Goal: Task Accomplishment & Management: Use online tool/utility

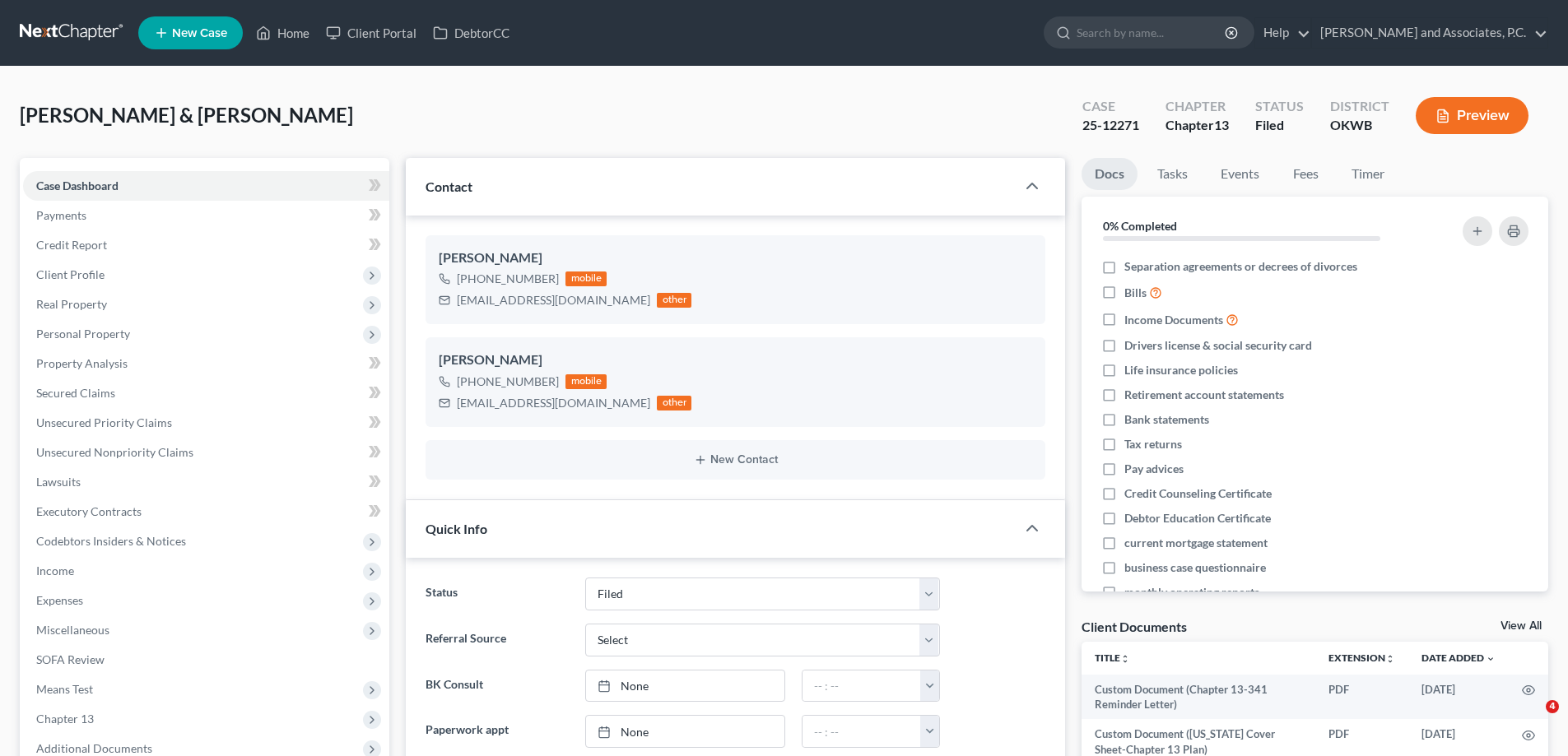
select select "5"
select select "0"
click at [303, 38] on link "Home" at bounding box center [282, 32] width 70 height 29
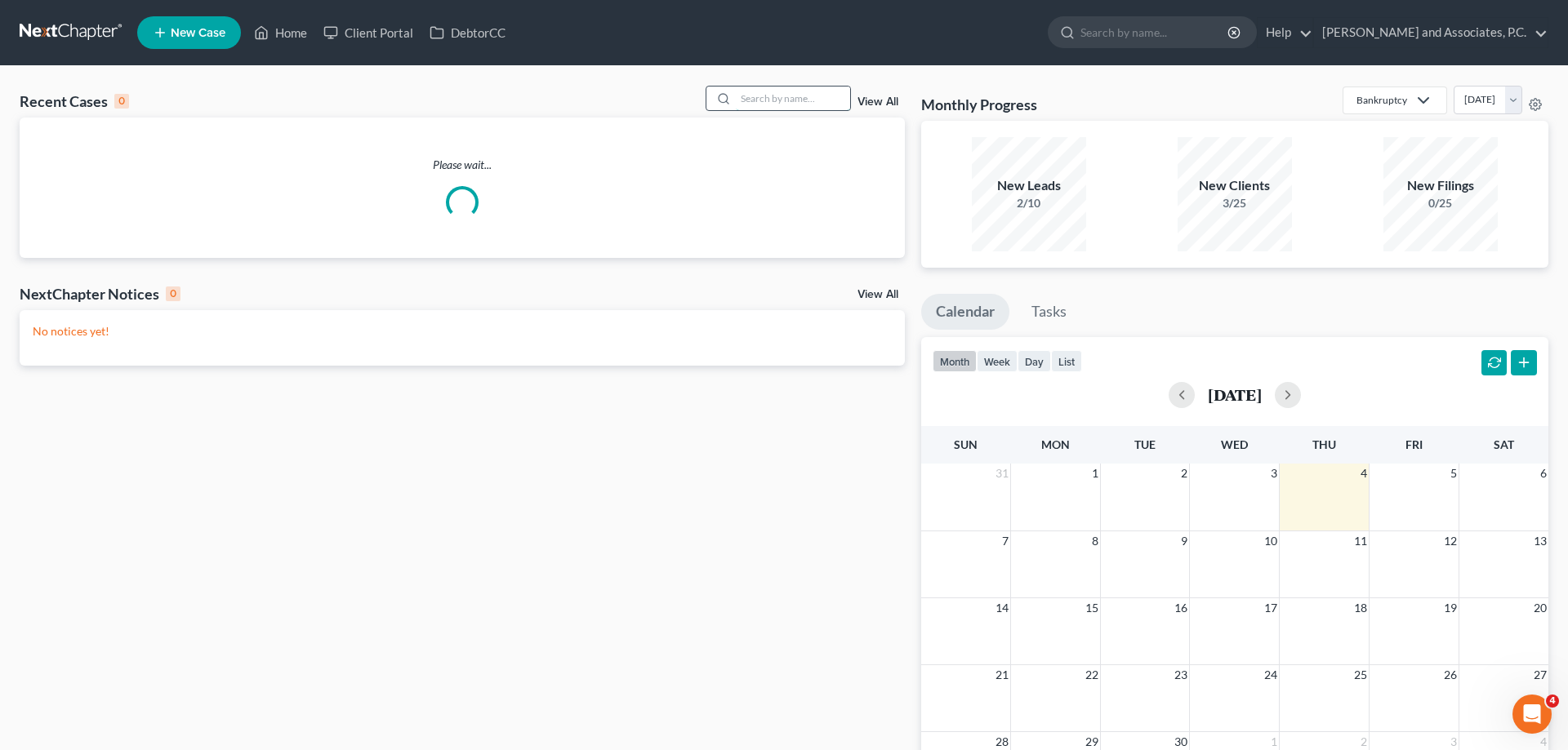
click at [753, 104] on input "search" at bounding box center [793, 98] width 114 height 24
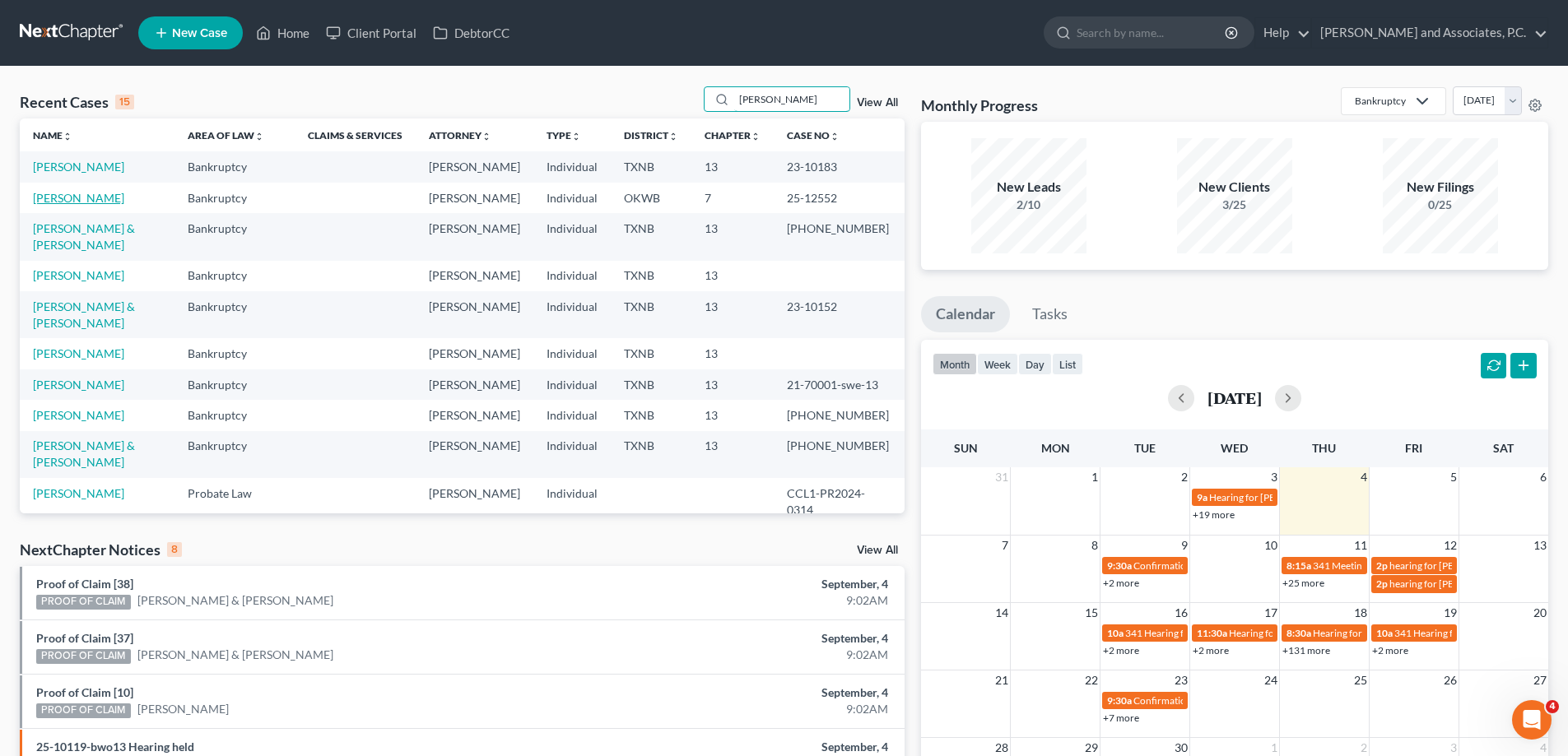
type input "[PERSON_NAME]"
click at [40, 204] on link "[PERSON_NAME]" at bounding box center [78, 198] width 91 height 14
select select "5"
select select "1"
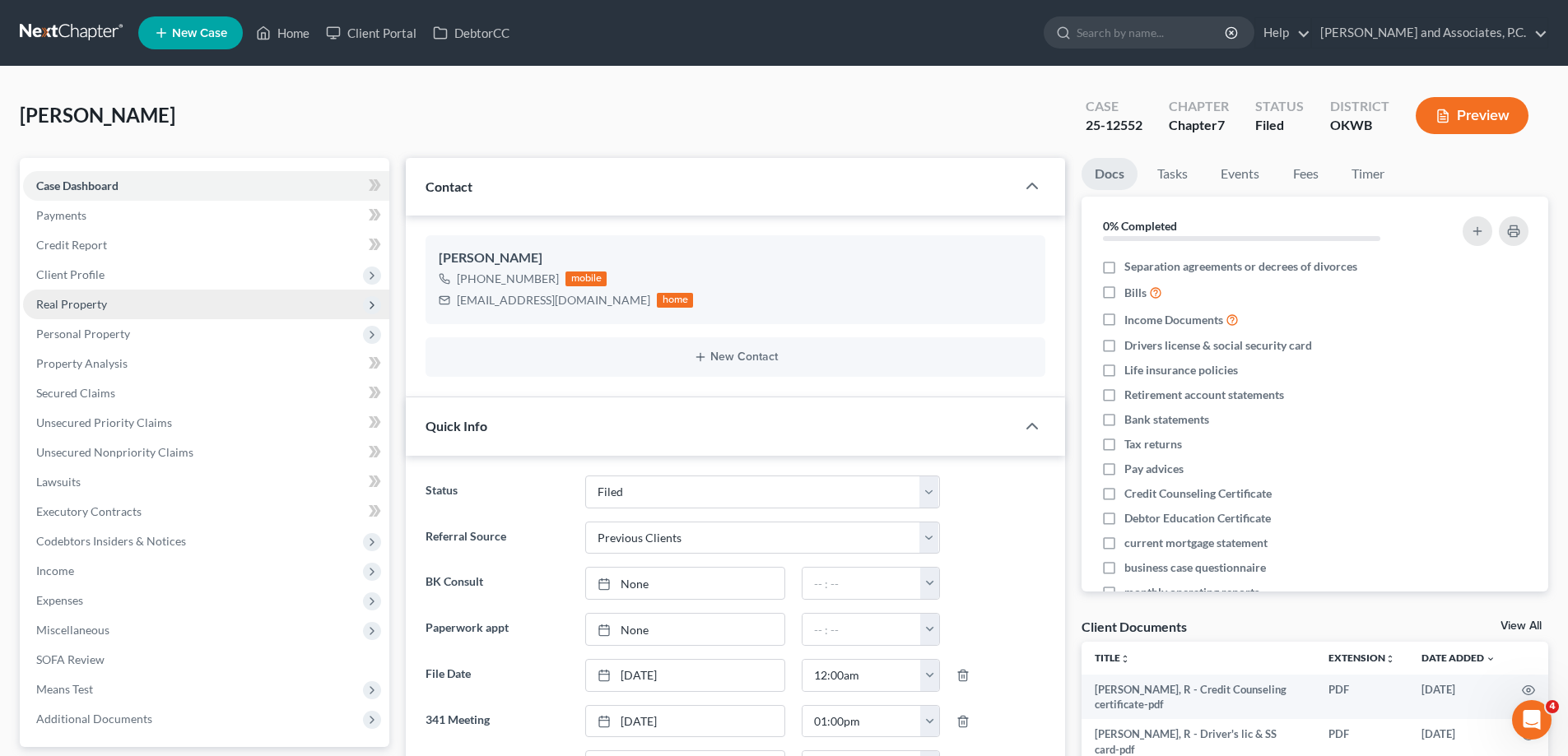
scroll to position [4260, 0]
click at [59, 327] on span "Personal Property" at bounding box center [83, 334] width 94 height 14
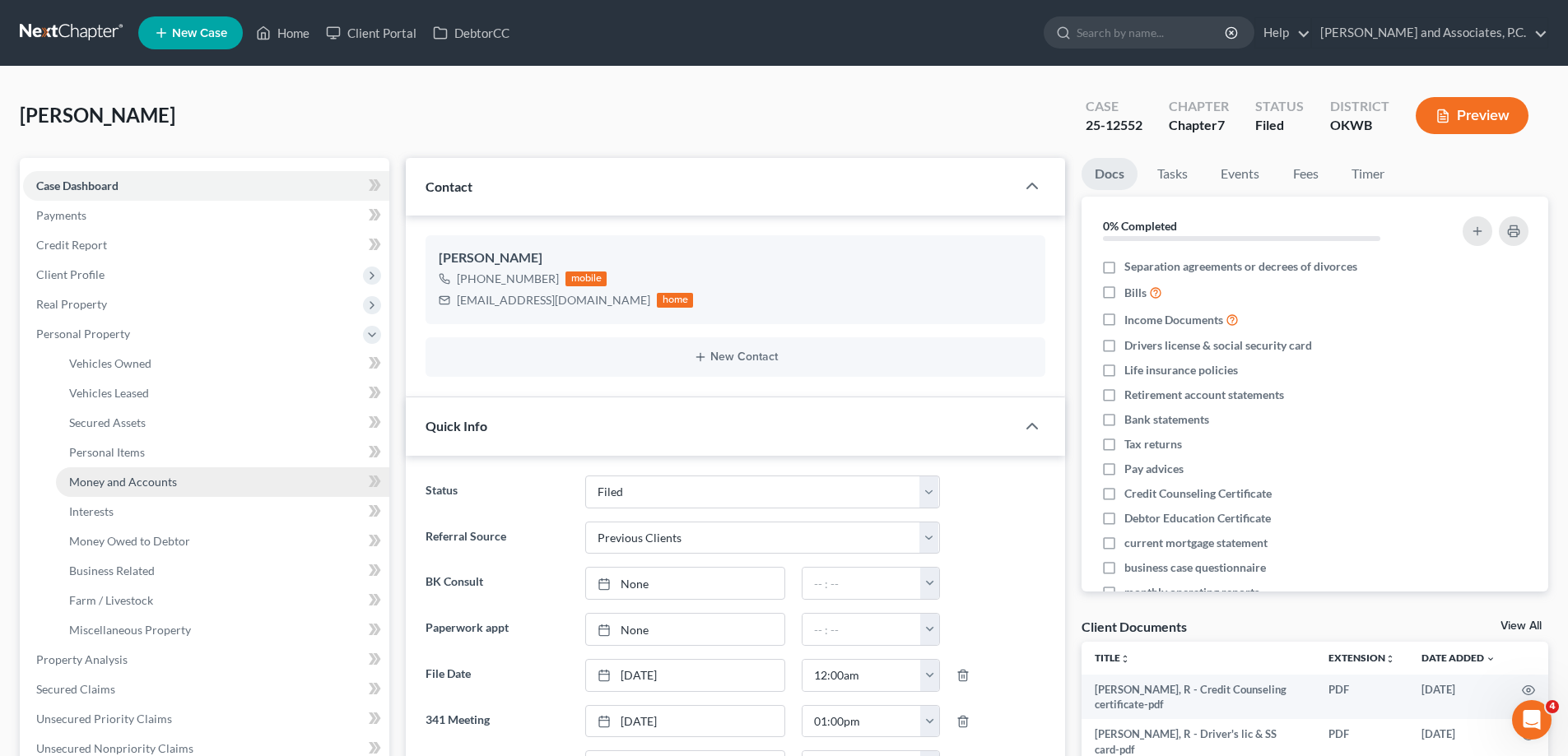
click at [80, 478] on span "Money and Accounts" at bounding box center [123, 482] width 108 height 14
